Goal: Task Accomplishment & Management: Complete application form

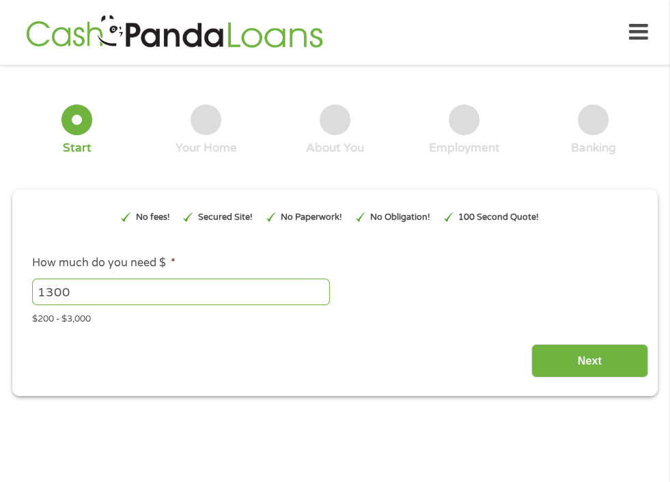
scroll to position [6, 0]
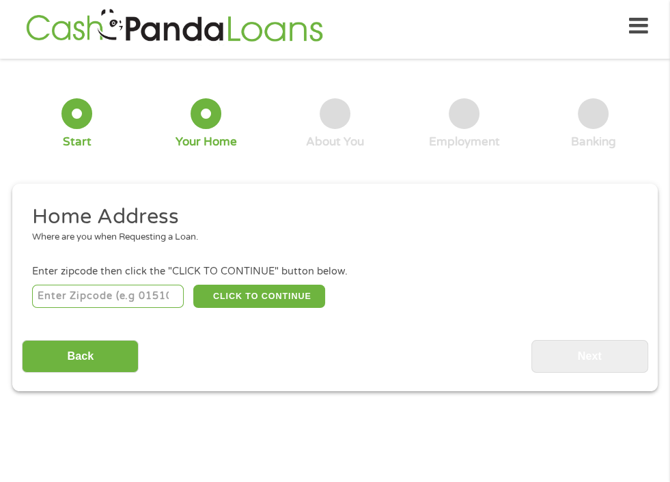
click at [142, 291] on input "number" at bounding box center [108, 296] width 152 height 23
type input "48313"
click at [273, 286] on button "CLICK TO CONTINUE" at bounding box center [259, 296] width 132 height 23
type input "48313"
type input "Sterling Heights"
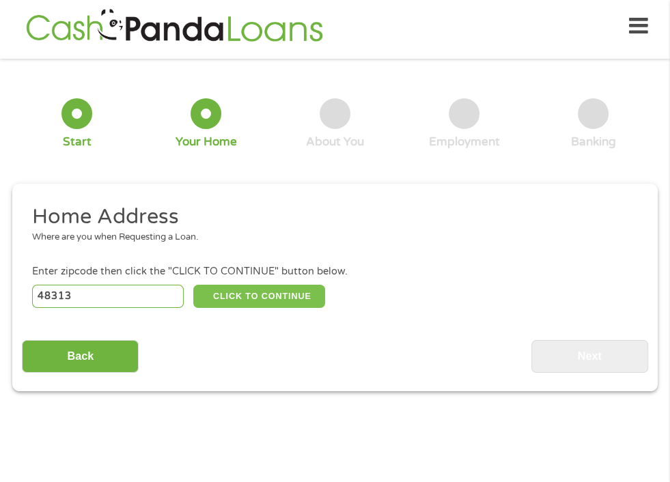
select select "[US_STATE]"
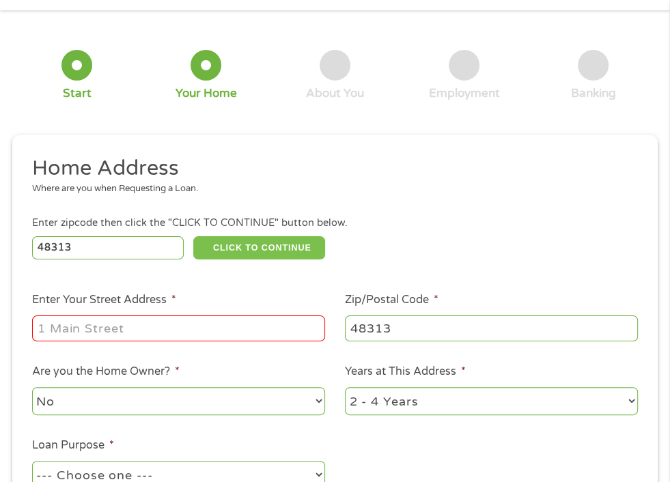
scroll to position [74, 0]
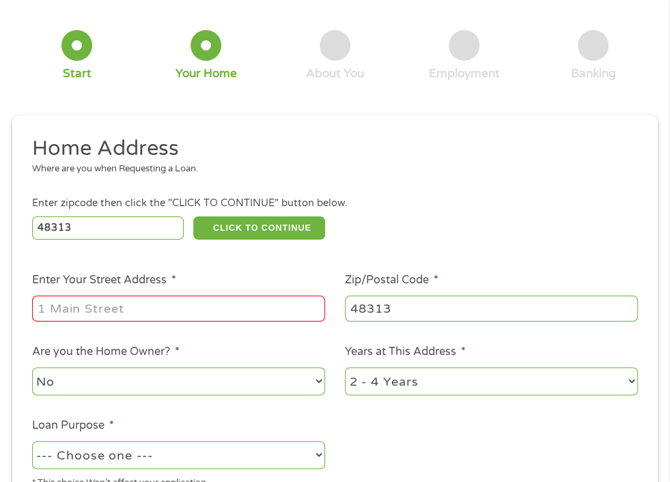
click at [240, 305] on input "Enter Your Street Address *" at bounding box center [178, 309] width 293 height 26
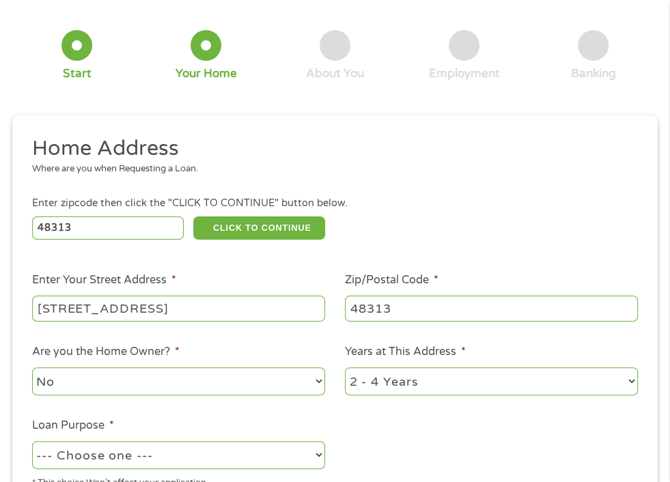
type input "8303 Constitution Blvd"
click at [388, 382] on select "1 Year or less 1 - 2 Years 2 - 4 Years Over 4 Years" at bounding box center [491, 382] width 293 height 28
select select "60months"
click at [345, 369] on select "1 Year or less 1 - 2 Years 2 - 4 Years Over 4 Years" at bounding box center [491, 382] width 293 height 28
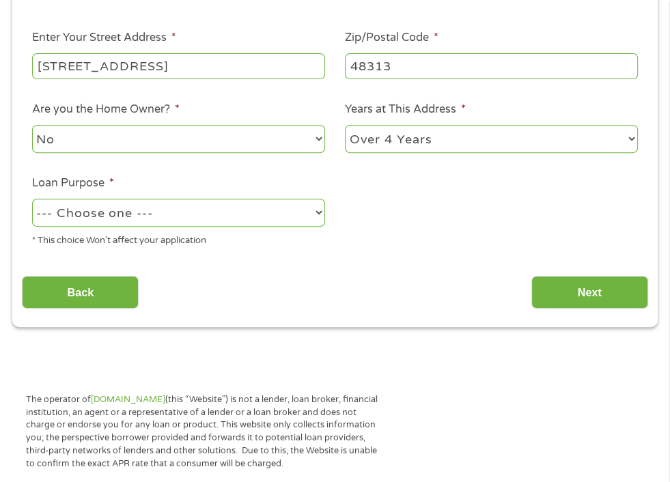
scroll to position [348, 0]
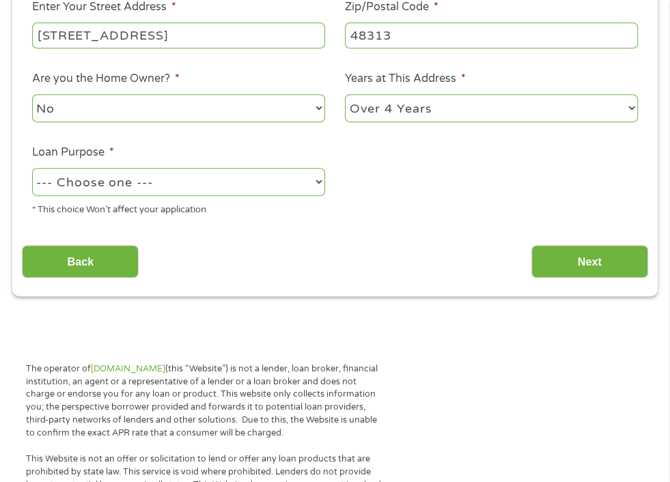
click at [81, 177] on select "--- Choose one --- Pay Bills Debt Consolidation Home Improvement Major Purchase…" at bounding box center [178, 182] width 293 height 28
select select "medicalexpenses"
click at [32, 169] on select "--- Choose one --- Pay Bills Debt Consolidation Home Improvement Major Purchase…" at bounding box center [178, 182] width 293 height 28
click at [597, 261] on input "Next" at bounding box center [590, 261] width 117 height 33
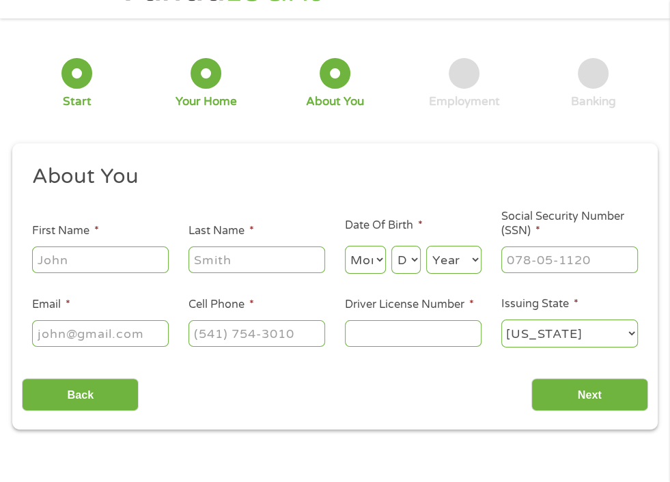
scroll to position [6, 0]
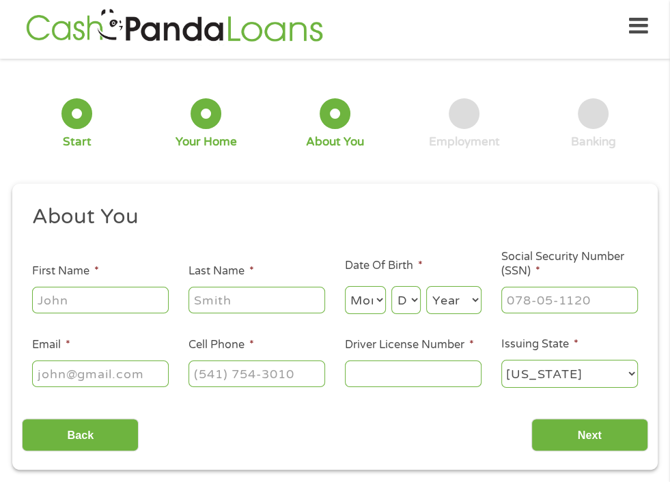
click at [81, 304] on input "First Name *" at bounding box center [100, 300] width 137 height 26
type input "Crystal"
type input "Mayle"
select select "10"
click at [415, 302] on select "Day 1 2 3 4 5 6 7 8 9 10 11 12 13 14 15 16 17 18 19 20 21 22 23 24 25 26 27 28 …" at bounding box center [405, 300] width 29 height 28
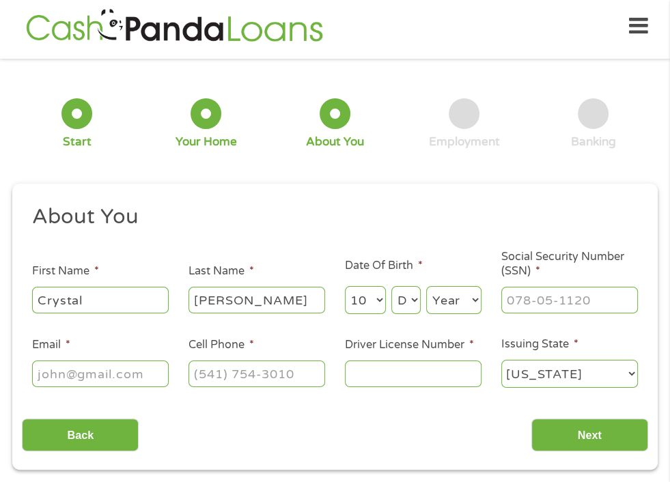
select select "27"
click at [391, 286] on select "Day 1 2 3 4 5 6 7 8 9 10 11 12 13 14 15 16 17 18 19 20 21 22 23 24 25 26 27 28 …" at bounding box center [405, 300] width 29 height 28
select select "1966"
type input "373-92-4131"
type input "c"
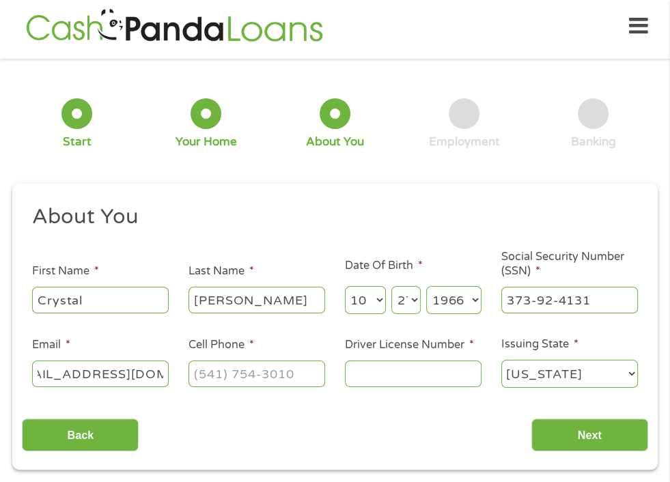
scroll to position [0, 47]
type input "cjudkins2002@yahoo.com"
type input "(248) 579-7132"
type input "J325125564827"
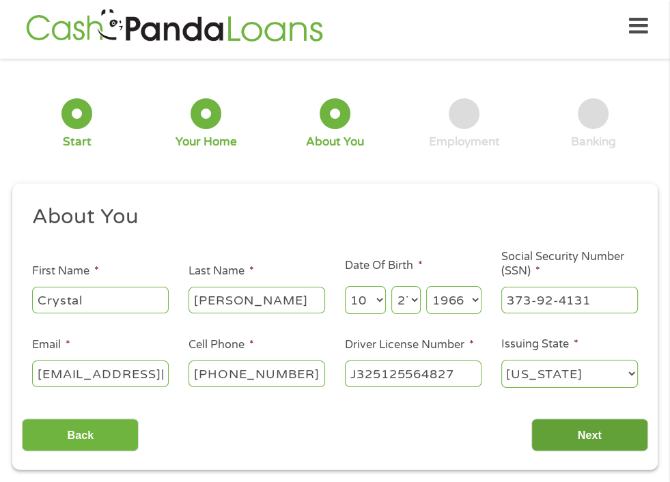
click at [555, 439] on input "Next" at bounding box center [590, 435] width 117 height 33
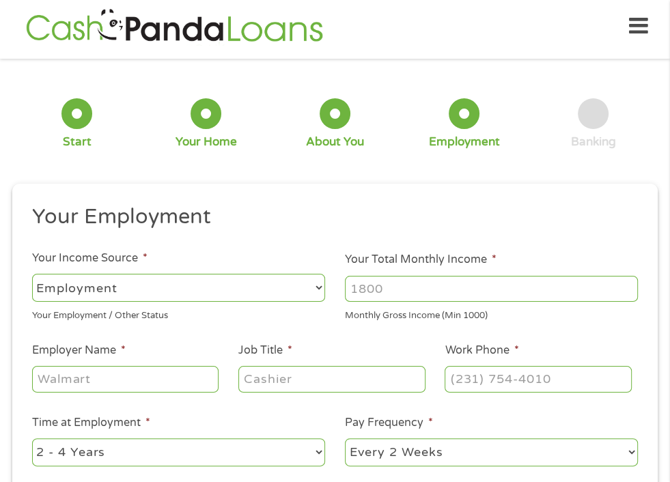
scroll to position [5, 5]
click at [415, 291] on input "Your Total Monthly Income *" at bounding box center [491, 289] width 293 height 26
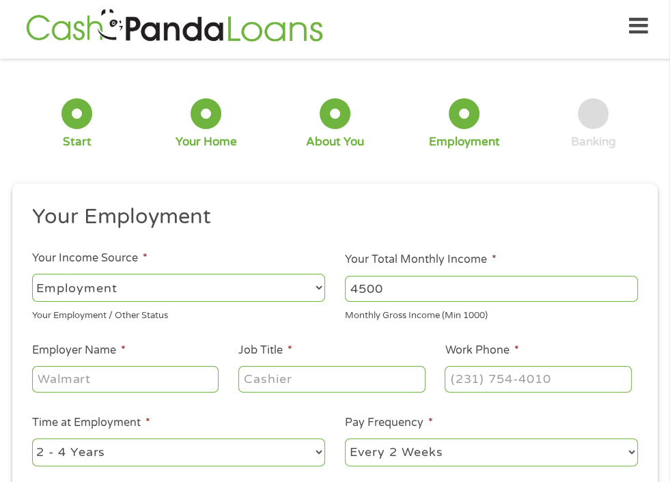
type input "4500"
click at [106, 374] on input "Employer Name *" at bounding box center [125, 379] width 187 height 26
type input "HS Buy Van"
type input "Biller"
type input "(248) 852-7610"
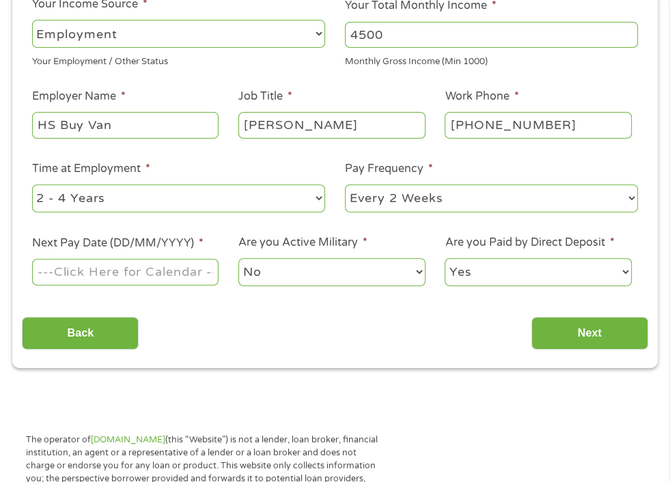
scroll to position [279, 0]
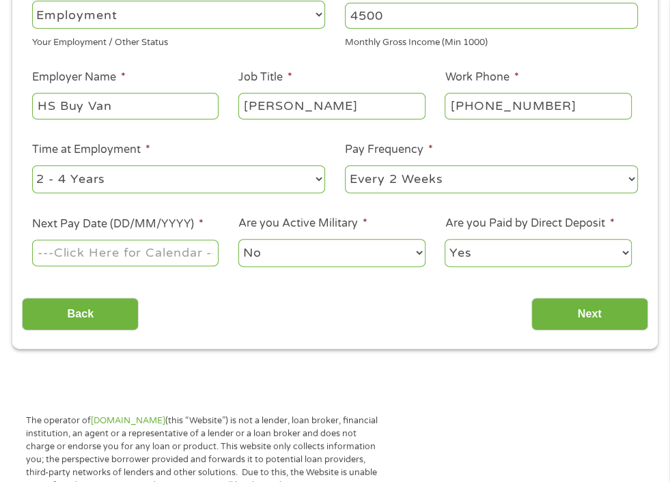
click at [113, 178] on select "--- Choose one --- 1 Year or less 1 - 2 Years 2 - 4 Years Over 4 Years" at bounding box center [178, 179] width 293 height 28
select select "60months"
click at [32, 165] on select "--- Choose one --- 1 Year or less 1 - 2 Years 2 - 4 Years Over 4 Years" at bounding box center [178, 179] width 293 height 28
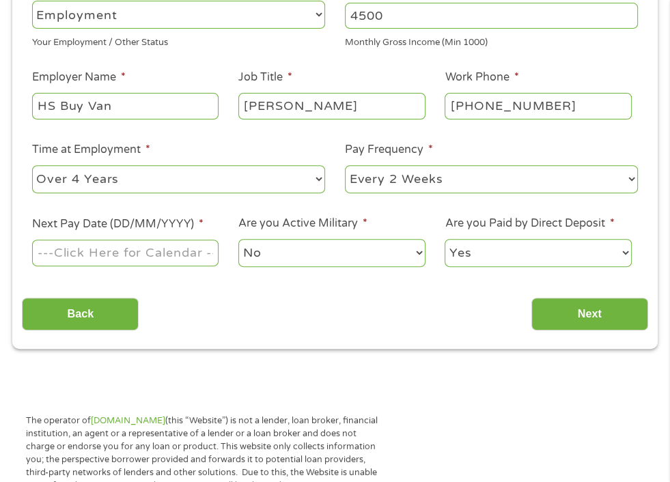
click at [161, 250] on input "Next Pay Date (DD/MM/YYYY) *" at bounding box center [125, 253] width 187 height 26
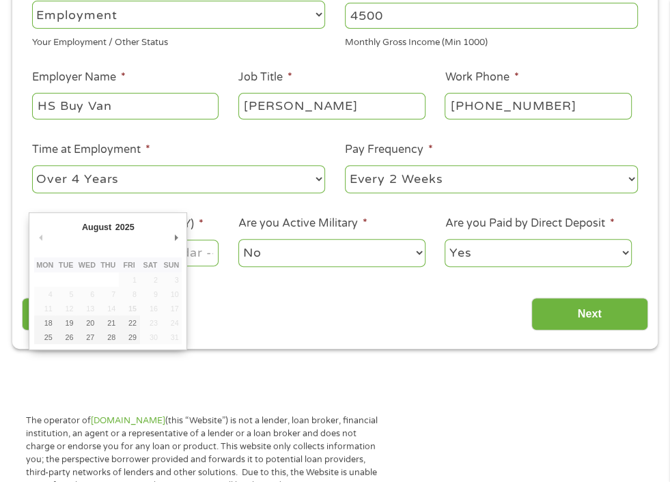
click at [161, 250] on div "August January February March April May June July August September October Nove…" at bounding box center [108, 281] width 148 height 126
type input "20/08/2025"
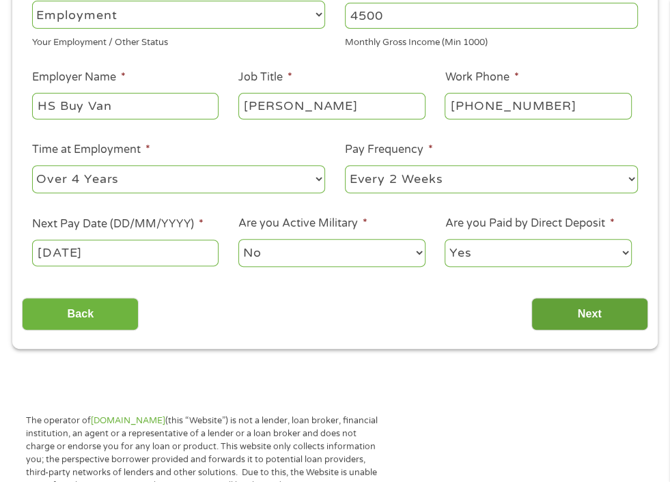
click at [561, 309] on input "Next" at bounding box center [590, 314] width 117 height 33
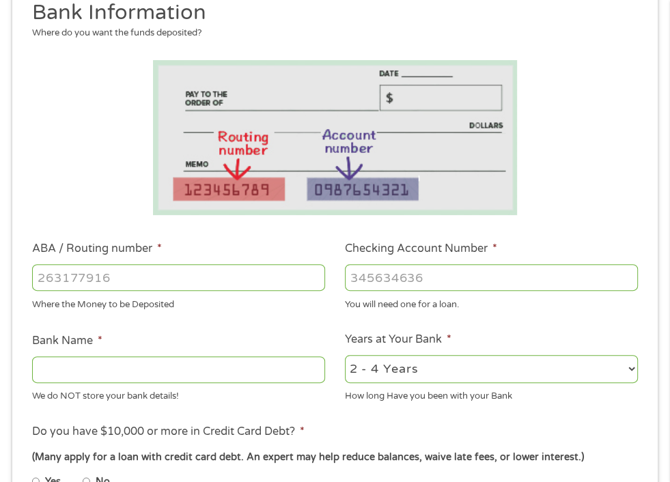
scroll to position [211, 0]
click at [225, 273] on input "ABA / Routing number *" at bounding box center [178, 277] width 293 height 26
type input "272079021"
type input "COMMUNITY CHOICE CU"
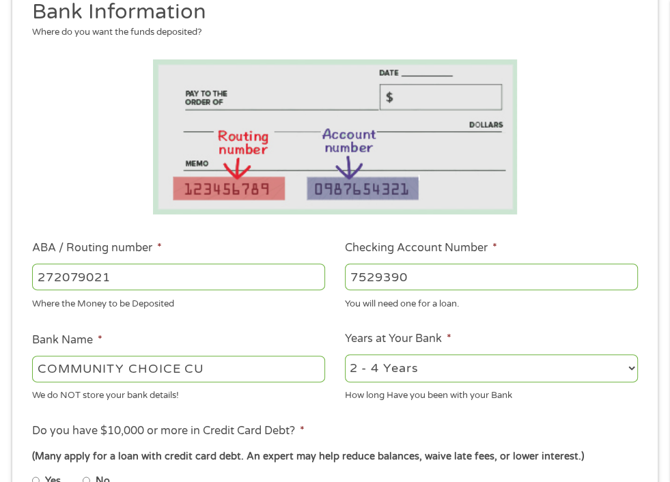
type input "7529390"
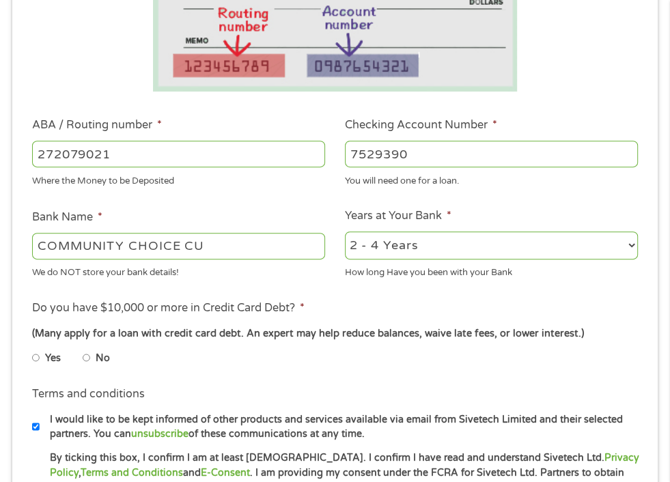
scroll to position [348, 0]
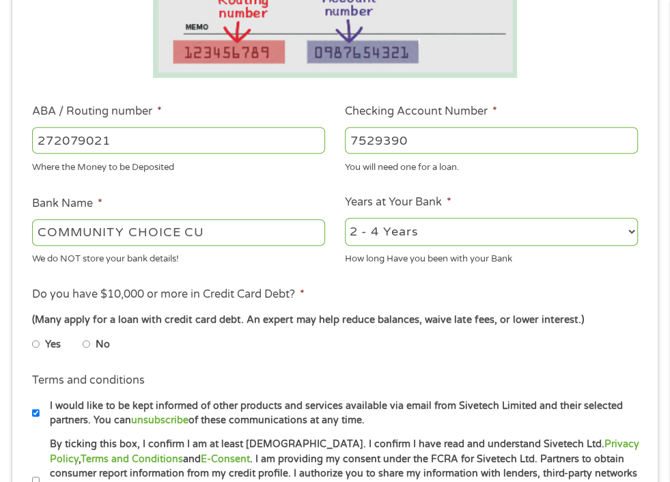
click at [87, 346] on input "No" at bounding box center [87, 344] width 8 height 22
radio input "true"
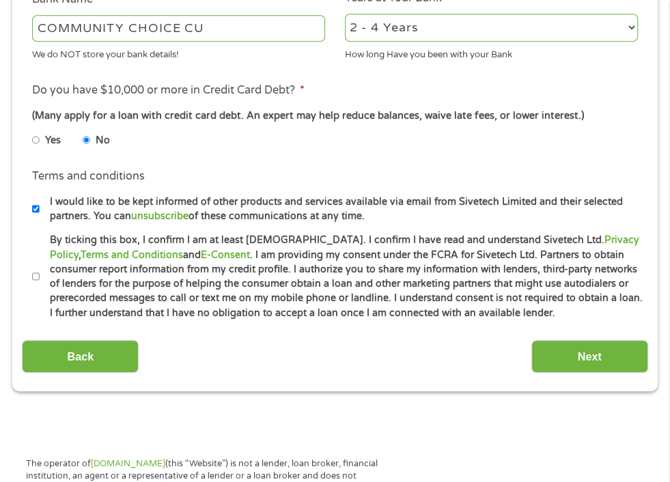
scroll to position [553, 0]
click at [36, 275] on input "By ticking this box, I confirm I am at least 18 years old. I confirm I have rea…" at bounding box center [36, 276] width 8 height 22
checkbox input "true"
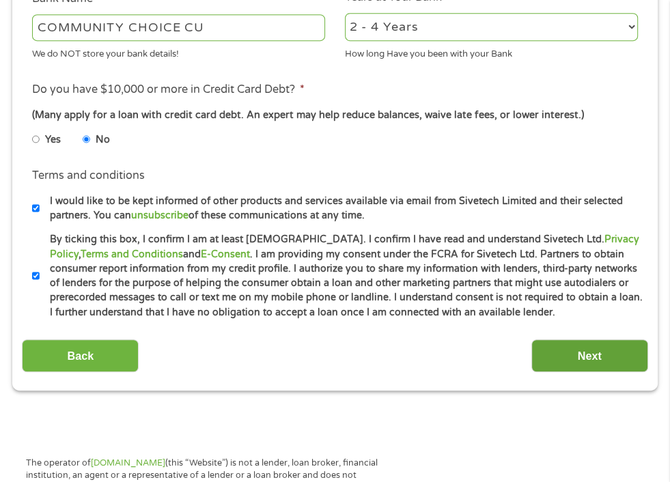
click at [590, 347] on input "Next" at bounding box center [590, 356] width 117 height 33
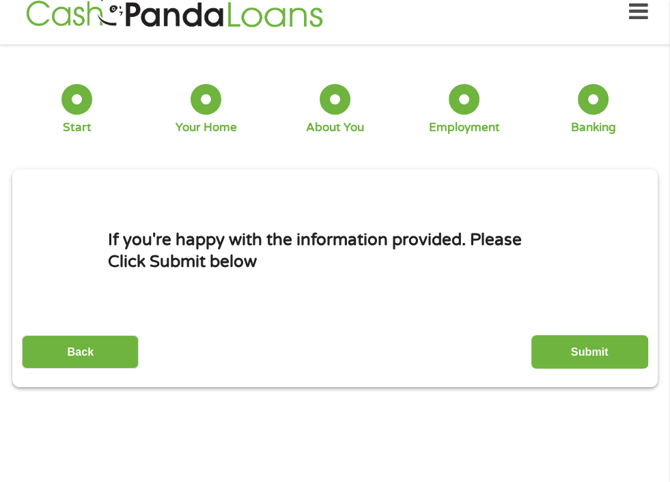
scroll to position [6, 0]
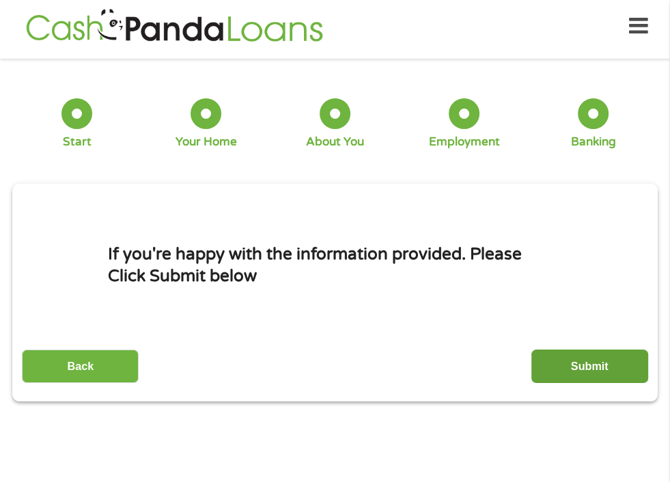
click at [590, 363] on input "Submit" at bounding box center [590, 366] width 117 height 33
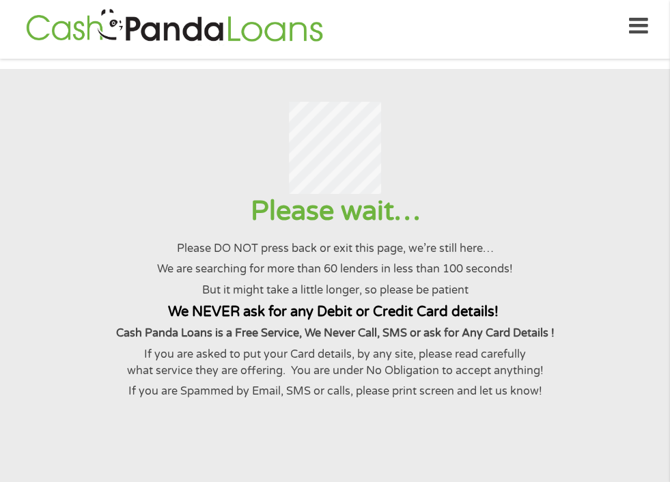
scroll to position [0, 0]
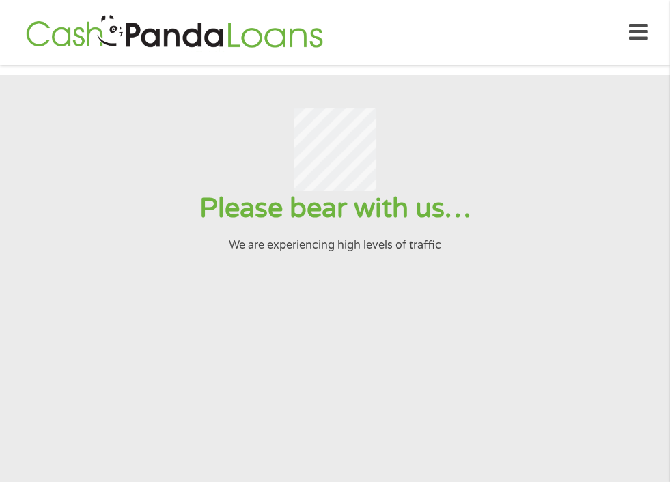
click at [257, 322] on section "Please bear with us… We are experiencing high levels of traffic" at bounding box center [335, 305] width 670 height 461
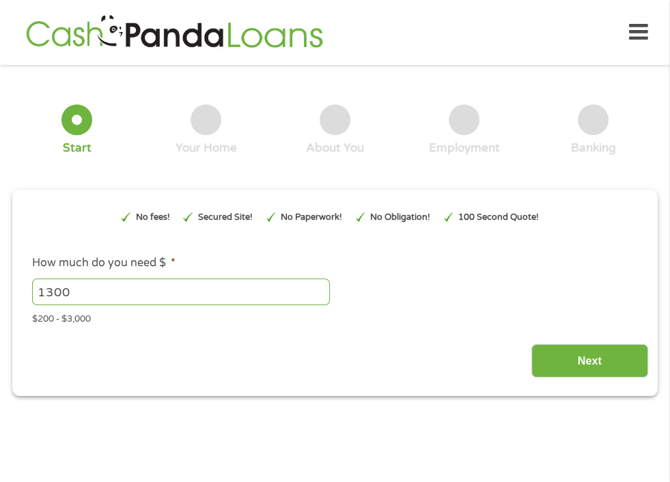
scroll to position [6, 0]
